Goal: Task Accomplishment & Management: Use online tool/utility

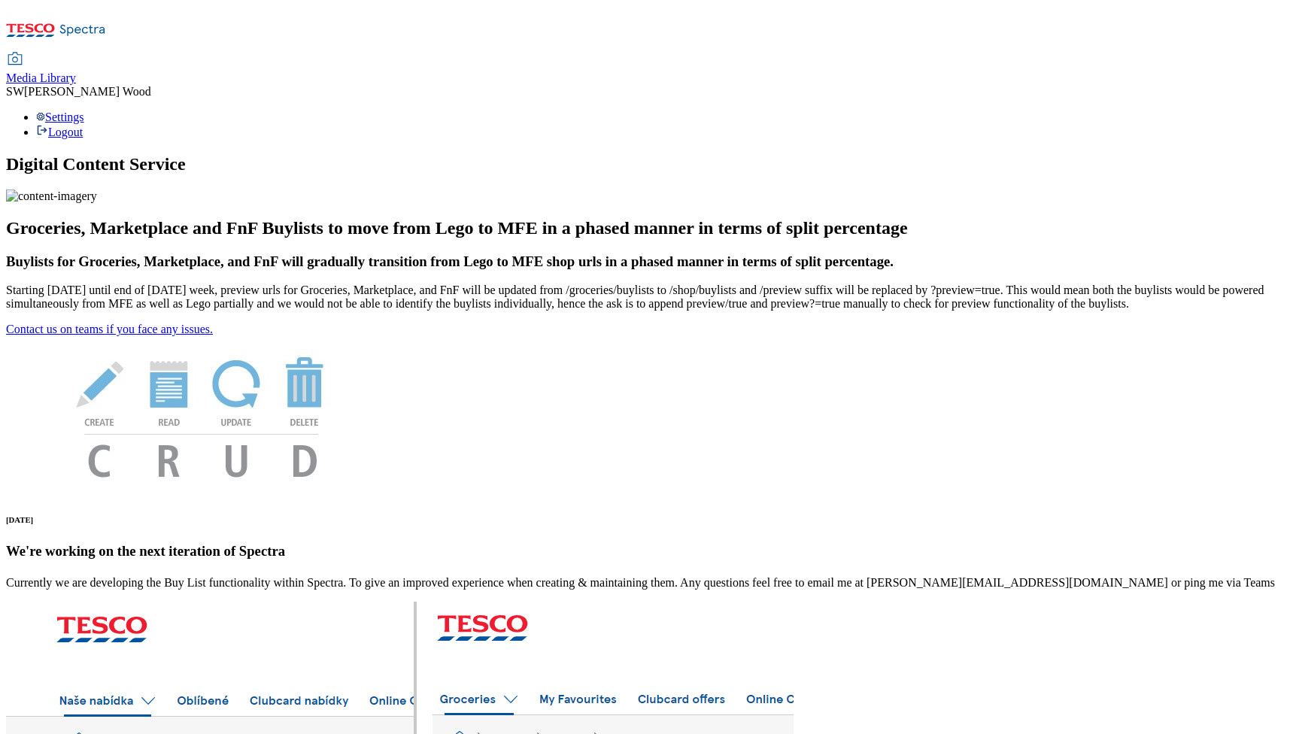
click at [76, 71] on span "Media Library" at bounding box center [41, 77] width 70 height 13
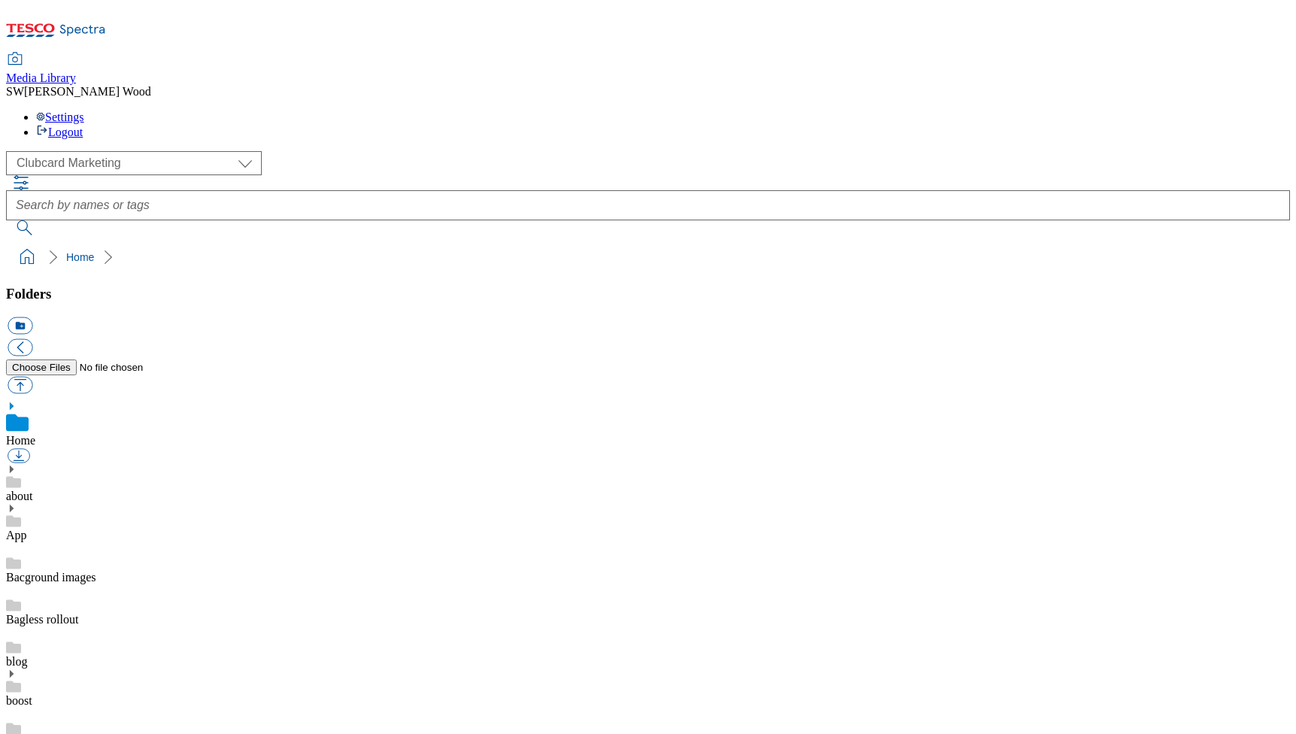
scroll to position [10, 0]
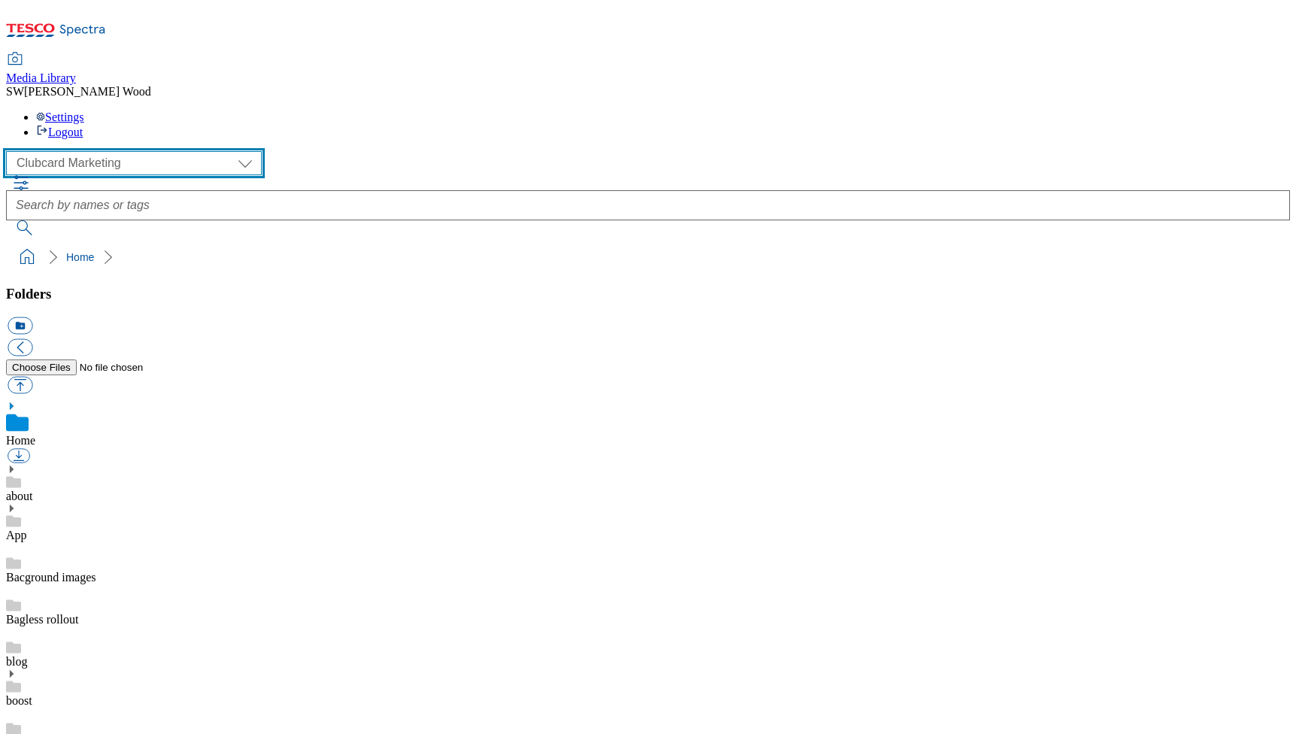
select select "flare-ghs-mktg"
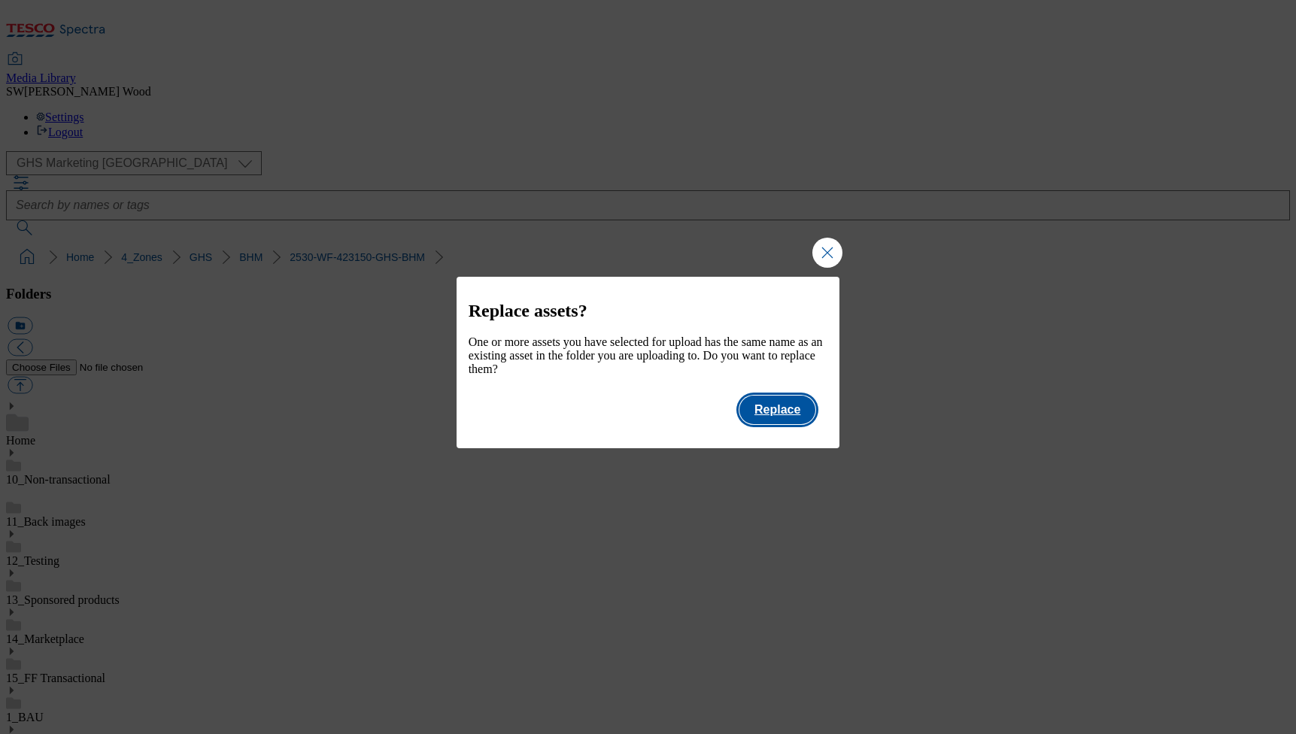
click at [788, 419] on button "Replace" at bounding box center [777, 410] width 76 height 29
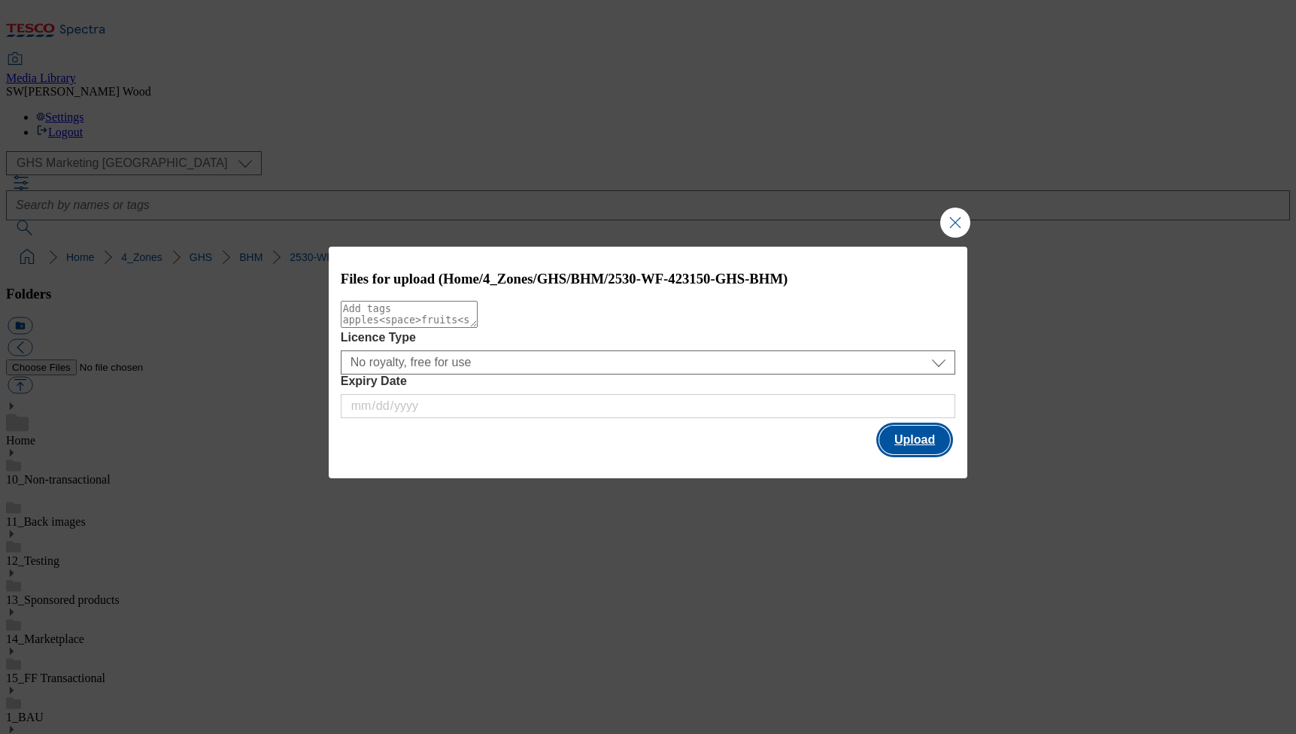
click at [924, 437] on button "Upload" at bounding box center [914, 440] width 71 height 29
